Goal: Transaction & Acquisition: Purchase product/service

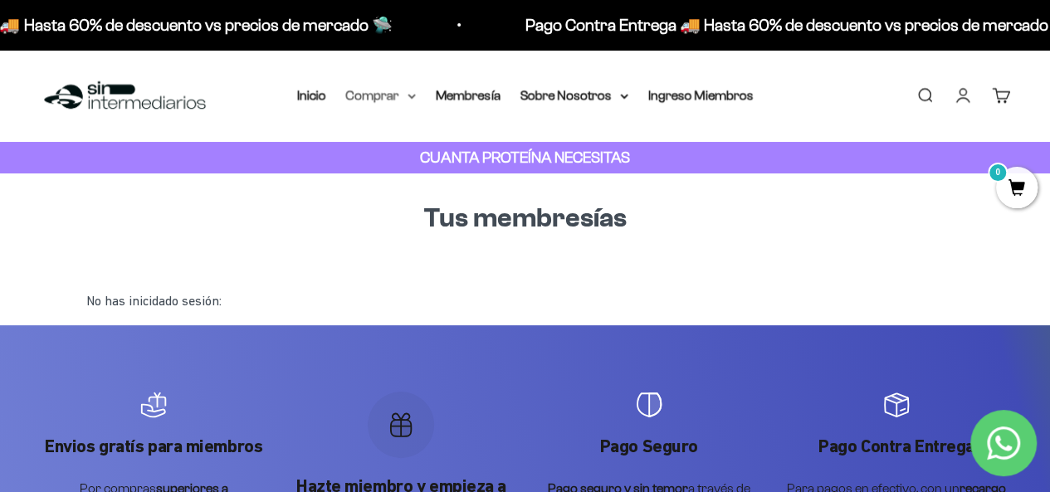
click at [405, 94] on summary "Comprar" at bounding box center [381, 96] width 70 height 22
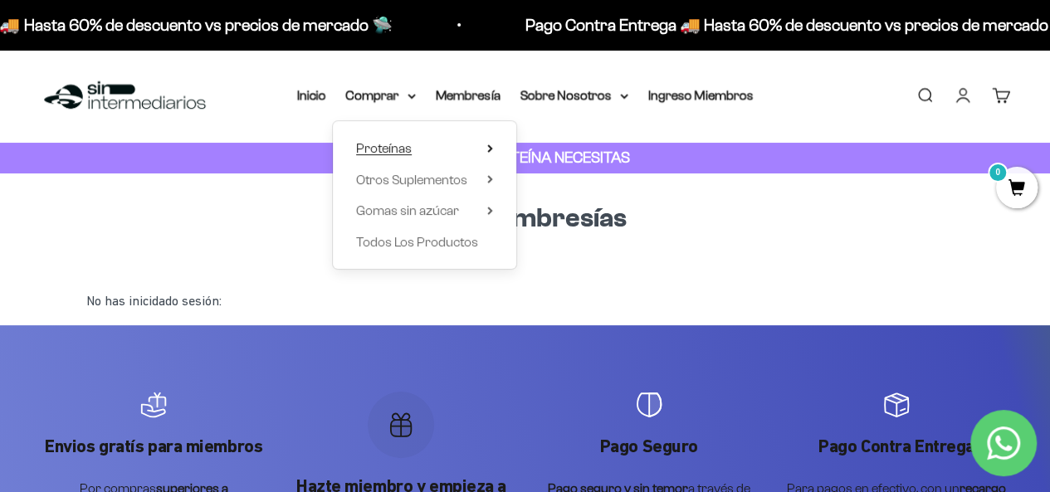
click at [490, 149] on icon at bounding box center [489, 148] width 3 height 7
click at [485, 182] on summary "Otros Suplementos" at bounding box center [424, 180] width 137 height 22
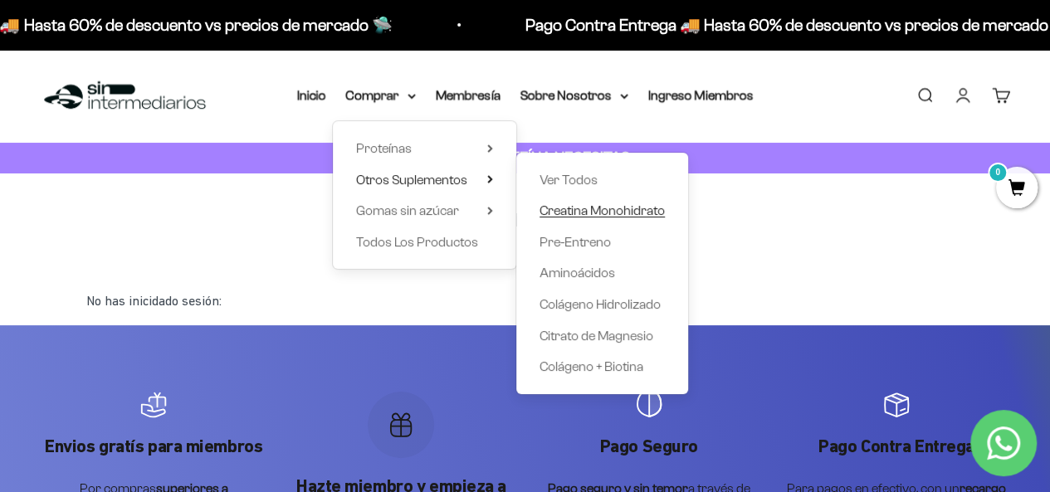
click at [586, 205] on span "Creatina Monohidrato" at bounding box center [601, 210] width 125 height 14
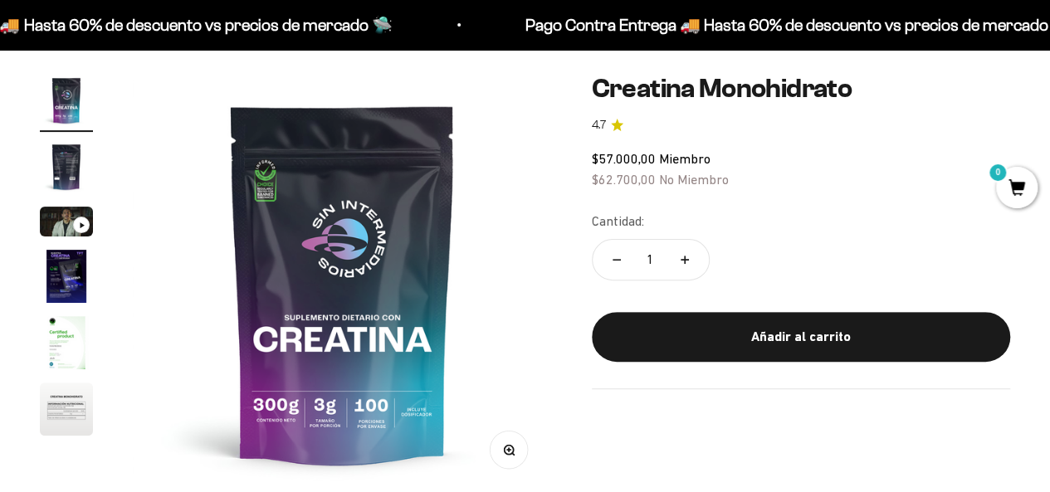
scroll to position [166, 0]
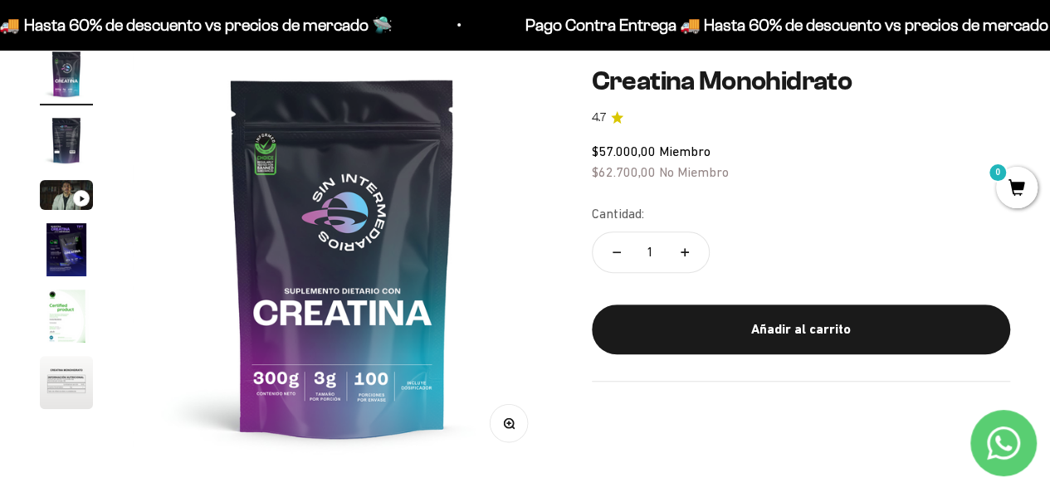
click at [71, 136] on img "Ir al artículo 2" at bounding box center [66, 140] width 53 height 53
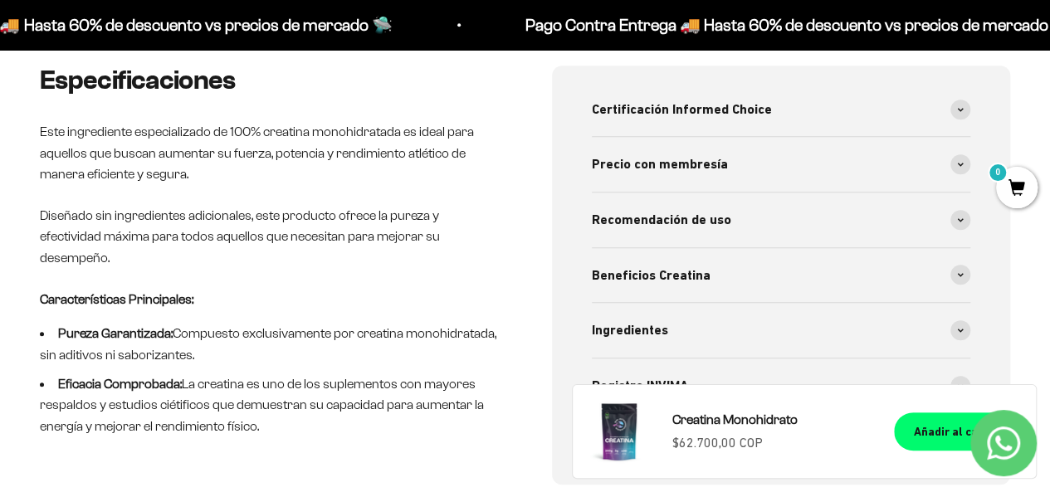
scroll to position [581, 0]
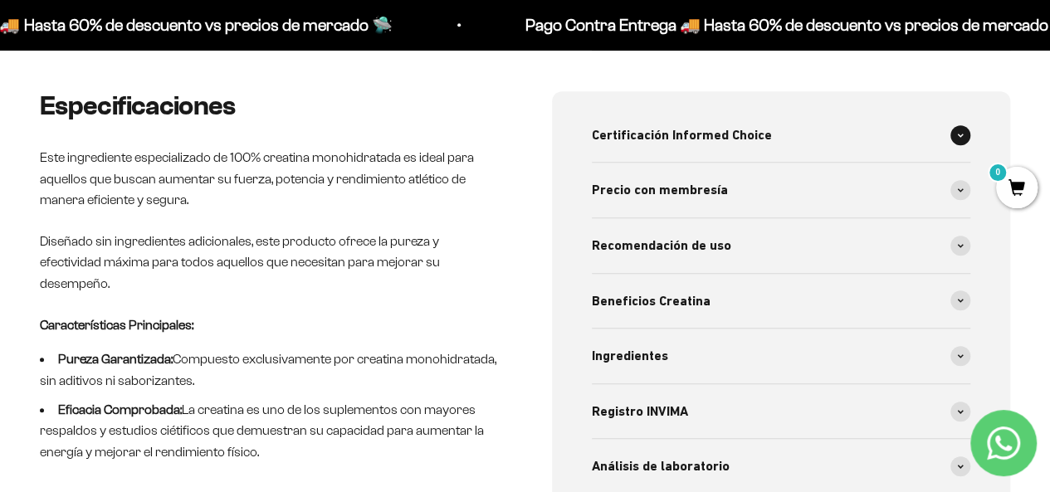
click at [682, 132] on span "Certificación Informed Choice" at bounding box center [682, 135] width 180 height 22
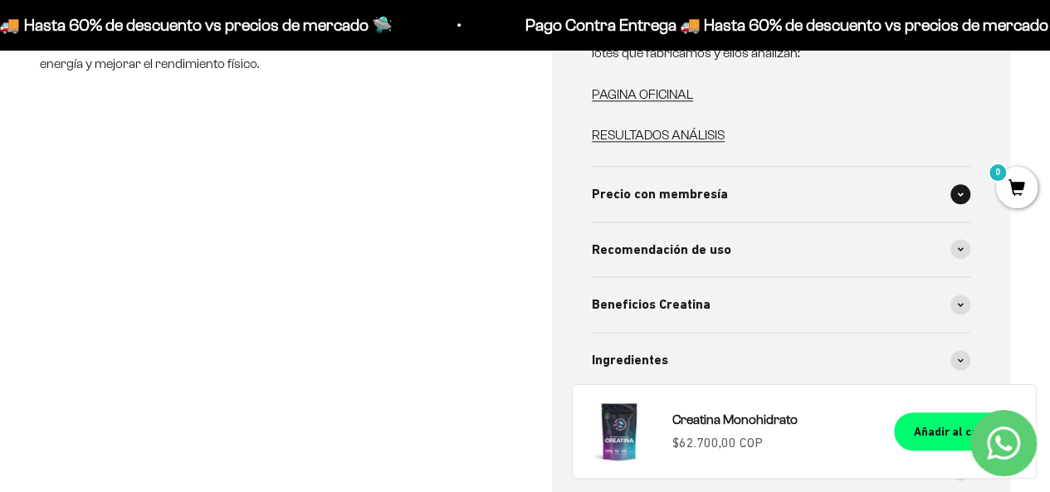
scroll to position [996, 0]
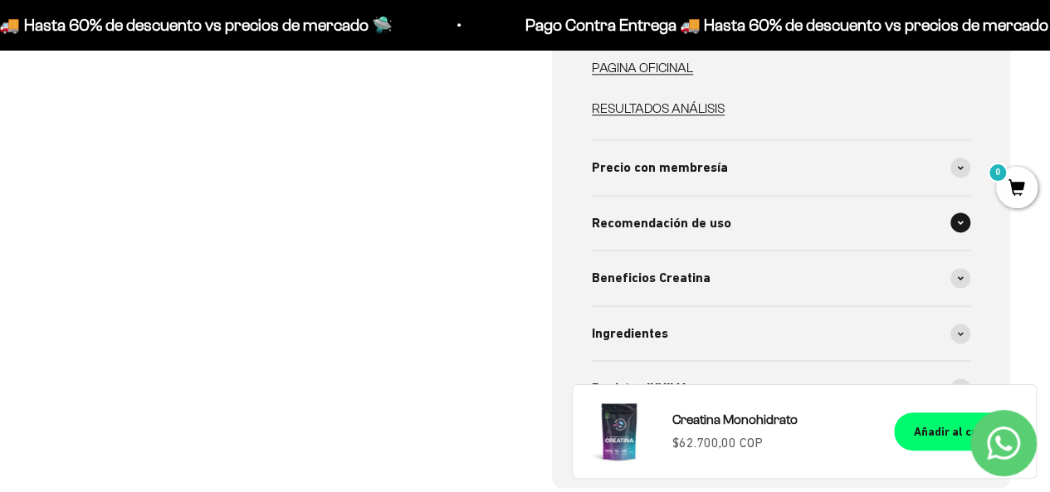
click at [661, 232] on span "Recomendación de uso" at bounding box center [661, 223] width 139 height 22
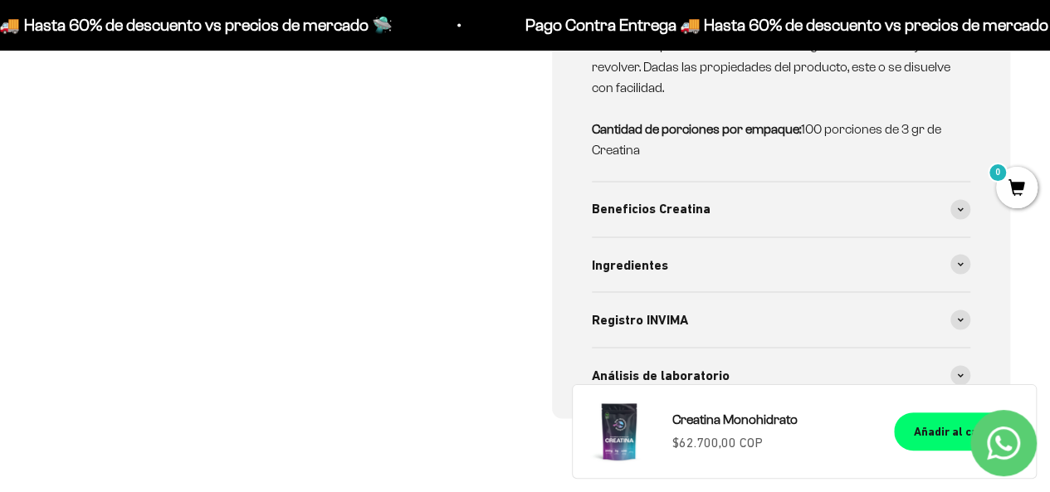
scroll to position [1328, 0]
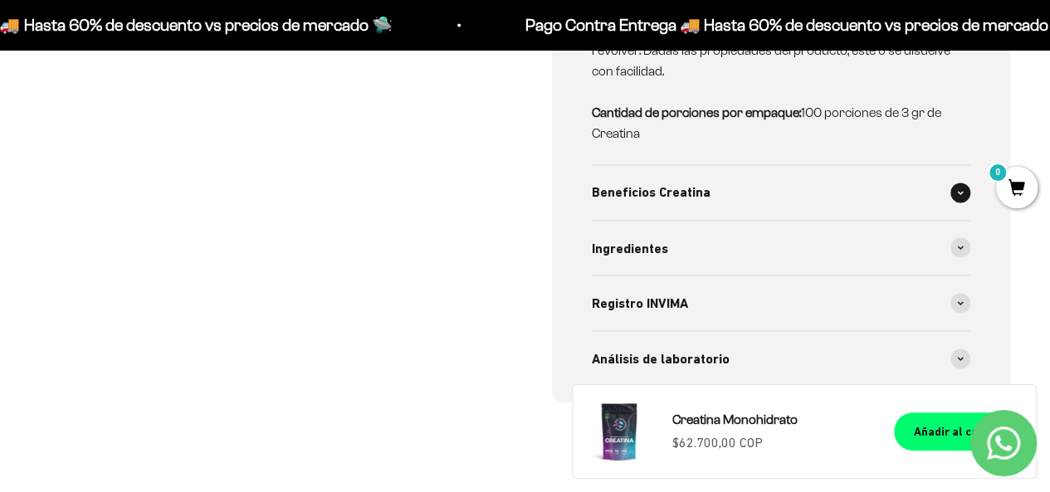
click at [671, 197] on span "Beneficios Creatina" at bounding box center [651, 193] width 119 height 22
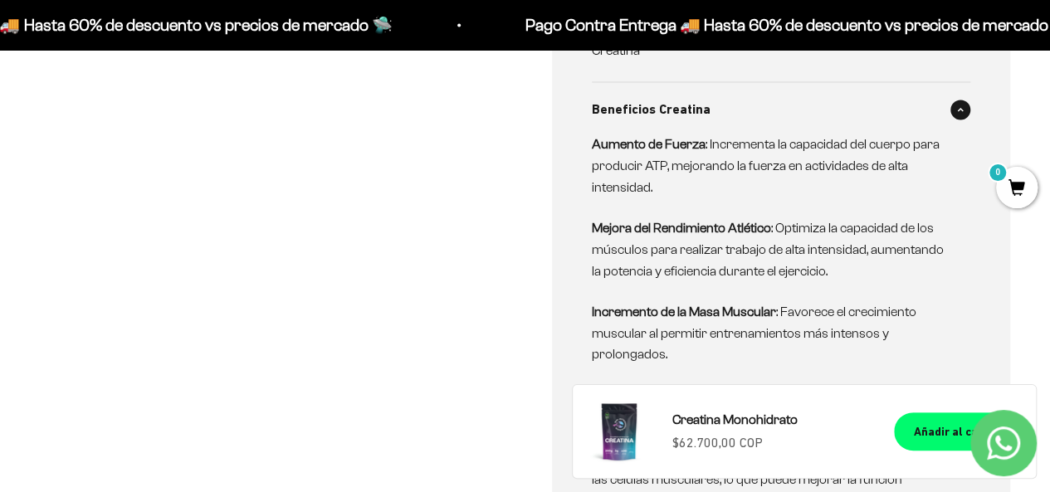
scroll to position [1494, 0]
